Goal: Register for event/course

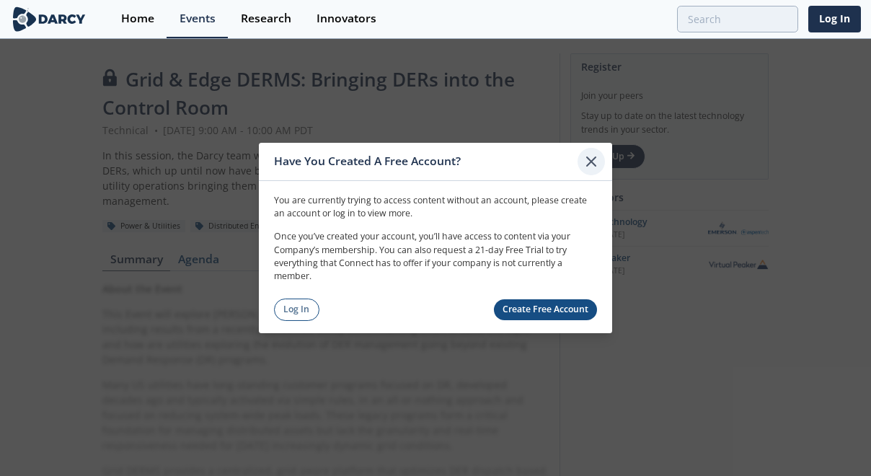
click at [589, 165] on icon at bounding box center [590, 161] width 17 height 17
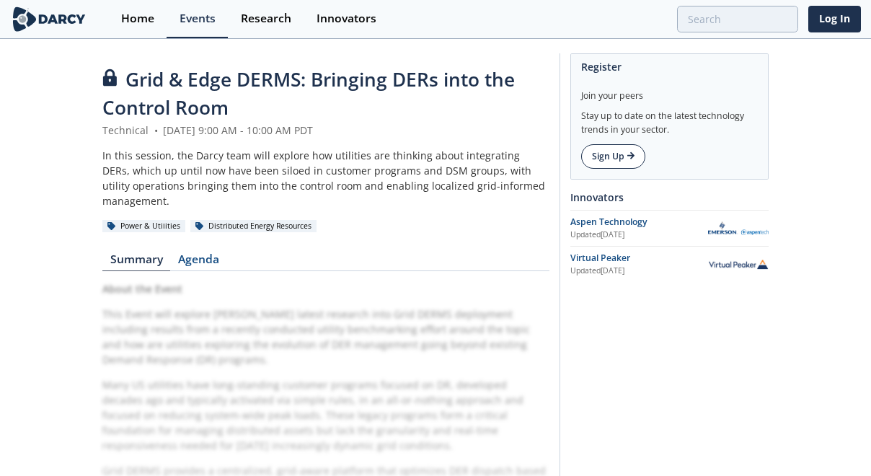
click at [631, 157] on icon at bounding box center [631, 155] width 8 height 9
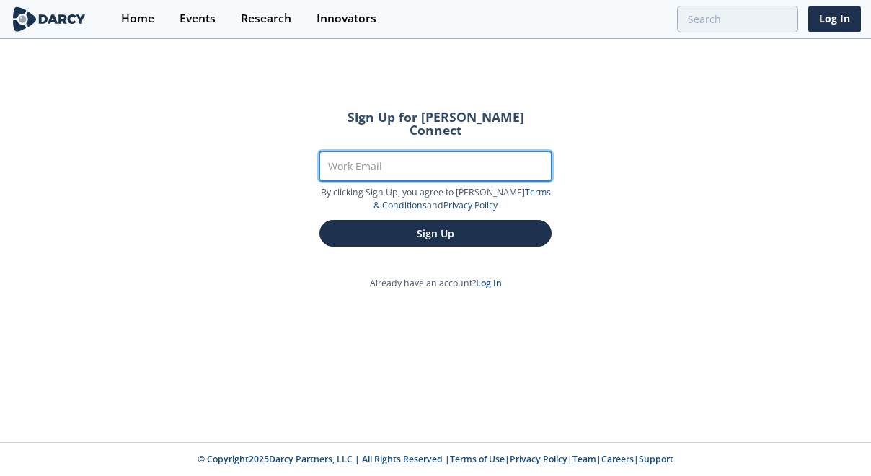
click at [469, 151] on input "Work Email" at bounding box center [435, 166] width 232 height 30
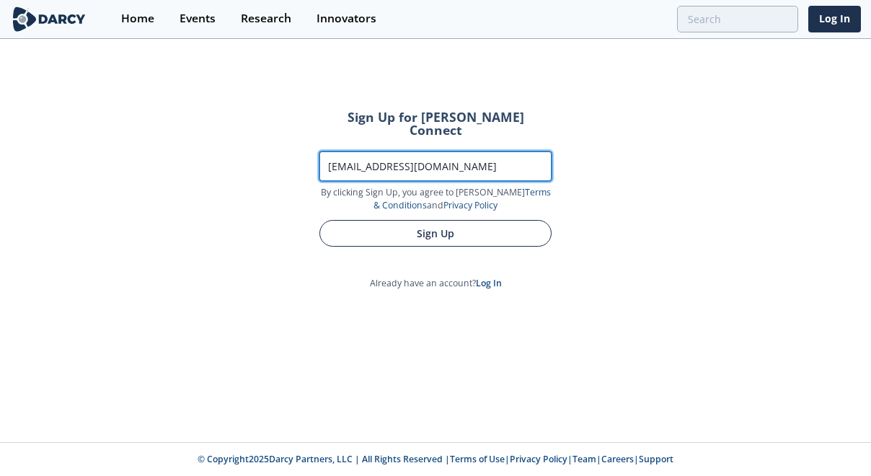
type input "[EMAIL_ADDRESS][DOMAIN_NAME]"
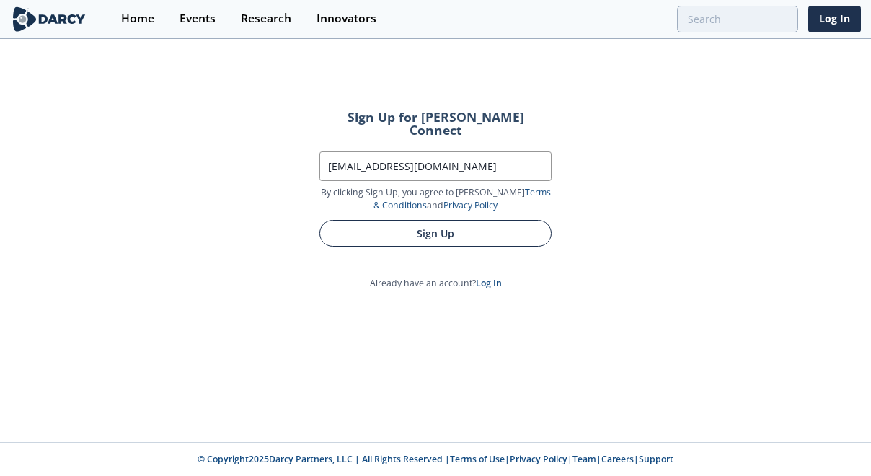
click at [482, 220] on button "Sign Up" at bounding box center [435, 233] width 232 height 27
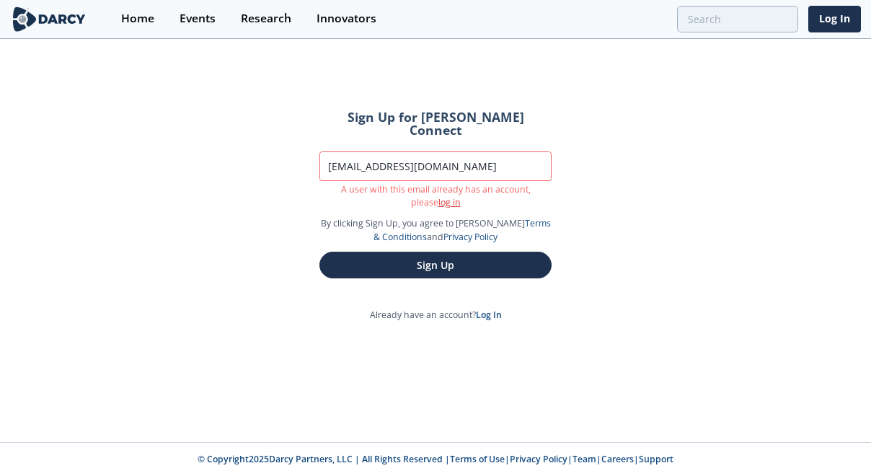
click at [438, 196] on link "log in" at bounding box center [449, 202] width 22 height 12
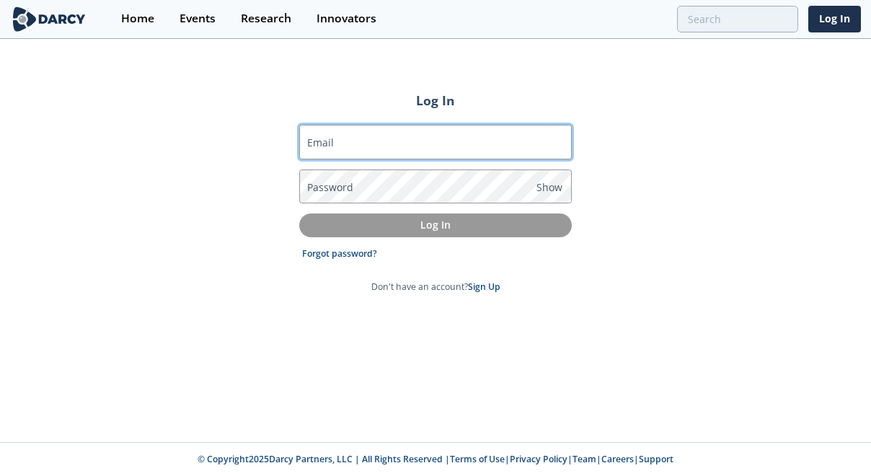
click at [375, 145] on input "Email" at bounding box center [435, 142] width 272 height 35
type input "[EMAIL_ADDRESS][DOMAIN_NAME]"
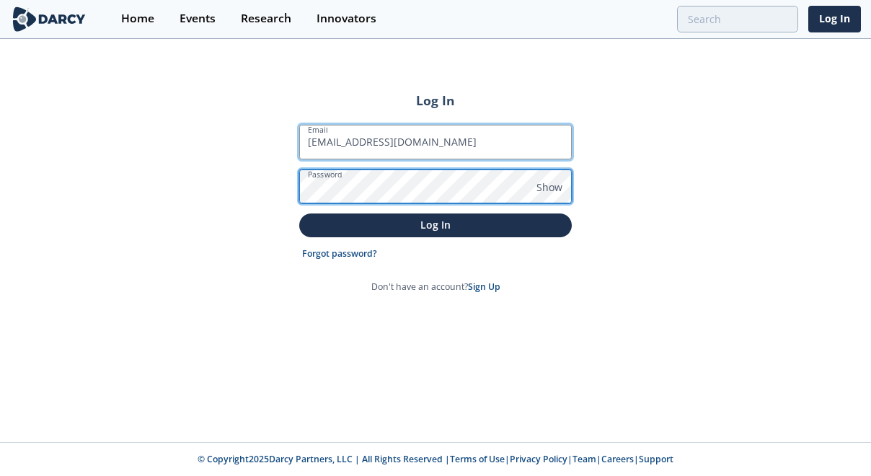
click at [299, 213] on button "Log In" at bounding box center [435, 225] width 272 height 24
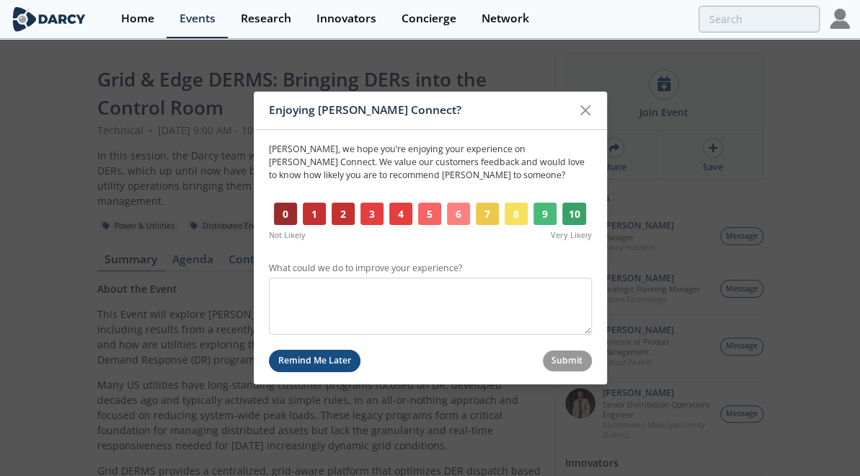
click at [334, 363] on button "Remind Me Later" at bounding box center [315, 361] width 92 height 22
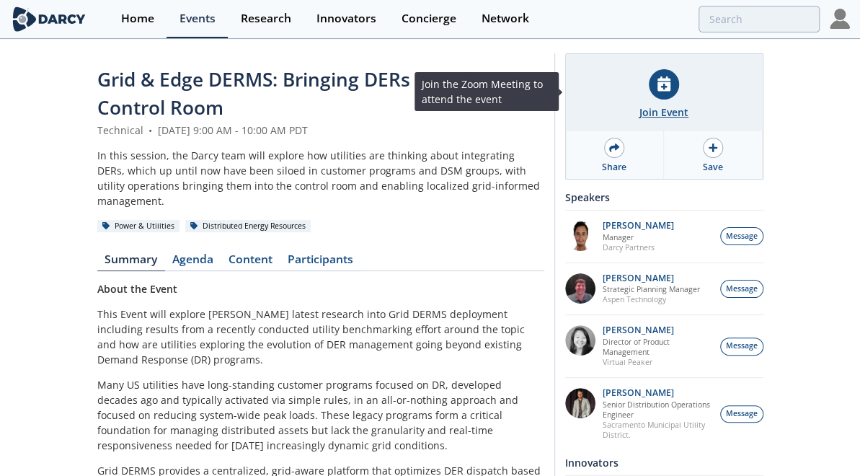
click at [650, 110] on div "Join Event" at bounding box center [663, 112] width 49 height 15
